Goal: Task Accomplishment & Management: Use online tool/utility

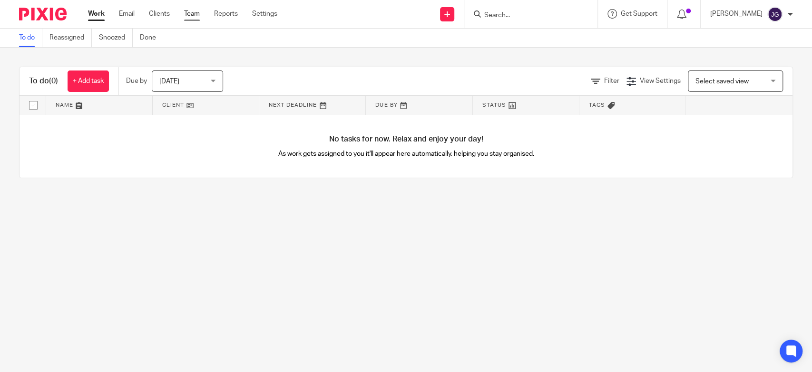
click at [192, 12] on link "Team" at bounding box center [192, 14] width 16 height 10
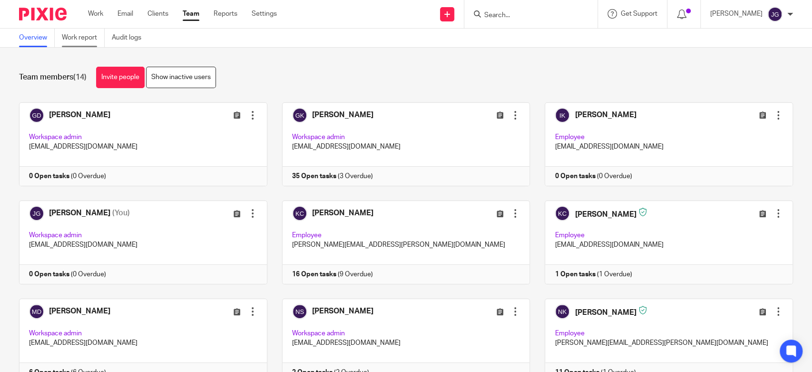
click at [85, 31] on link "Work report" at bounding box center [83, 38] width 43 height 19
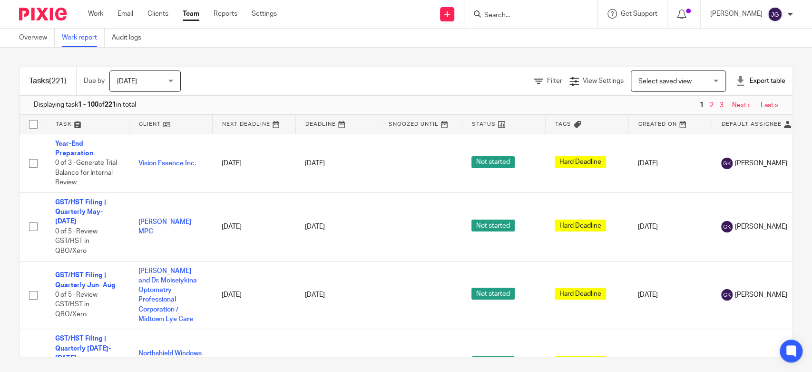
click at [171, 84] on div "Today Today" at bounding box center [144, 80] width 71 height 21
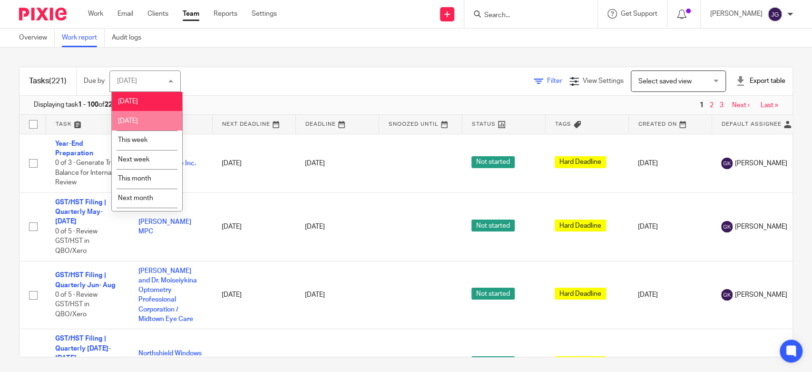
click at [547, 78] on span "Filter" at bounding box center [554, 81] width 15 height 7
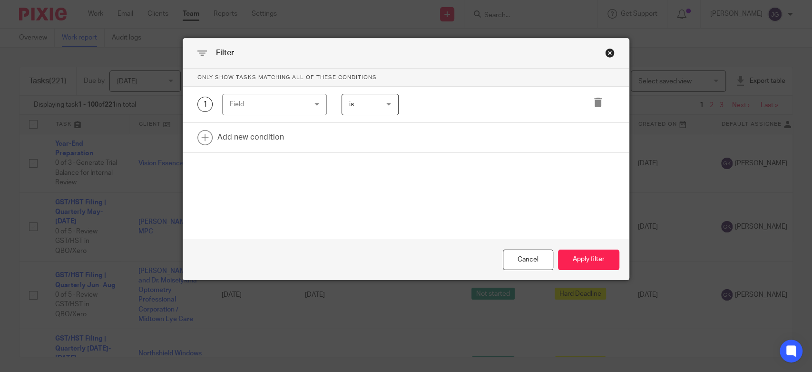
click at [313, 104] on div "Field" at bounding box center [274, 104] width 104 height 21
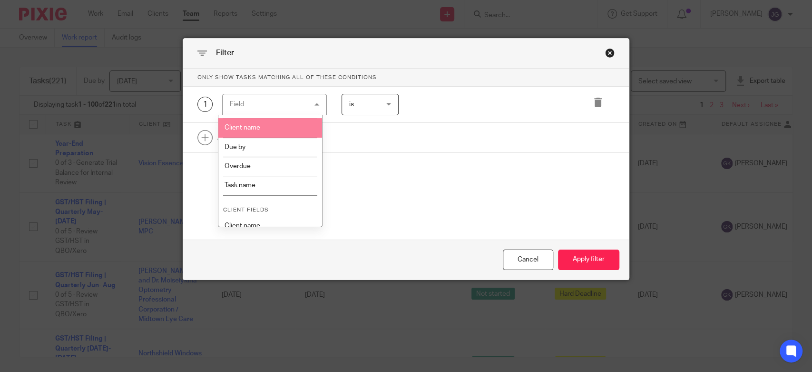
scroll to position [190, 0]
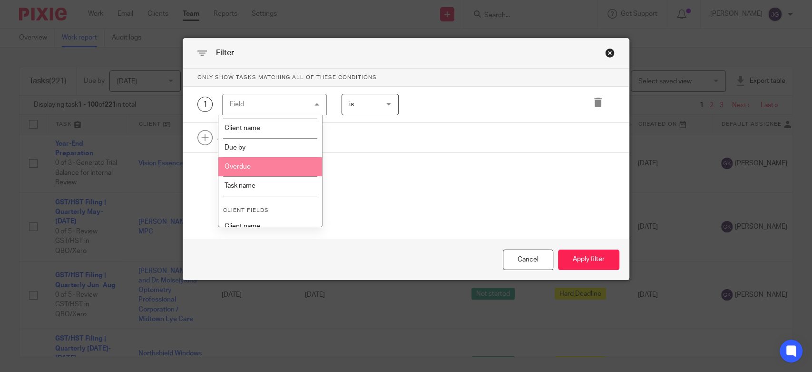
click at [275, 166] on li "Overdue" at bounding box center [269, 166] width 103 height 19
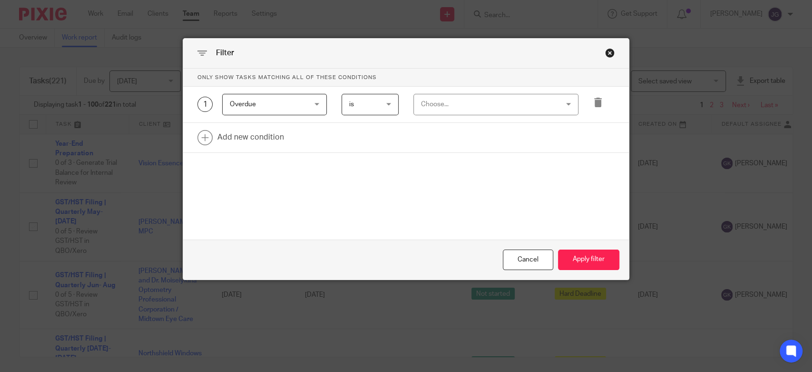
click at [510, 100] on div "Choose..." at bounding box center [484, 104] width 126 height 20
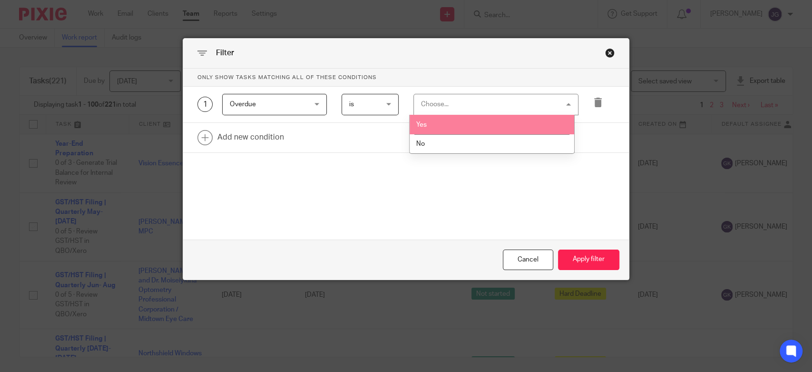
click at [473, 126] on li "Yes" at bounding box center [492, 125] width 164 height 20
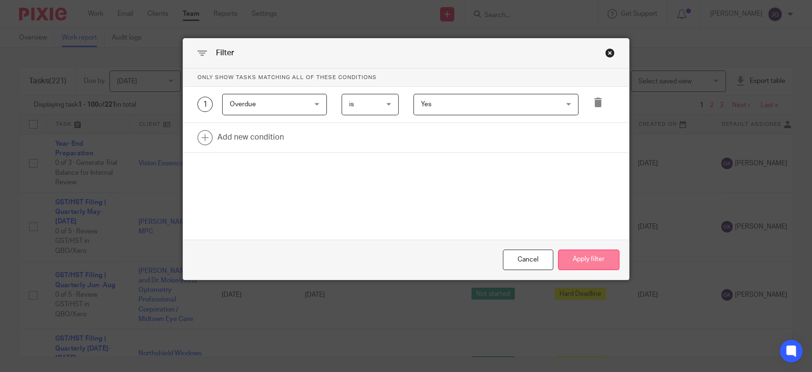
click at [588, 263] on button "Apply filter" at bounding box center [588, 259] width 61 height 20
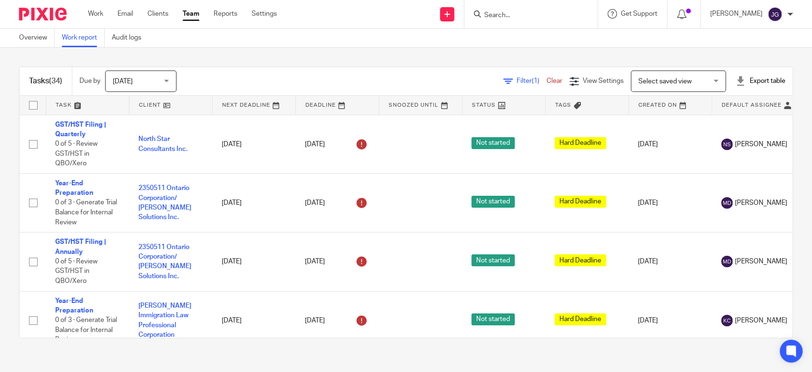
click at [740, 84] on div "Export table" at bounding box center [761, 81] width 50 height 10
click at [728, 114] on link "Excel spreadsheet" at bounding box center [734, 116] width 55 height 7
